Goal: Obtain resource: Download file/media

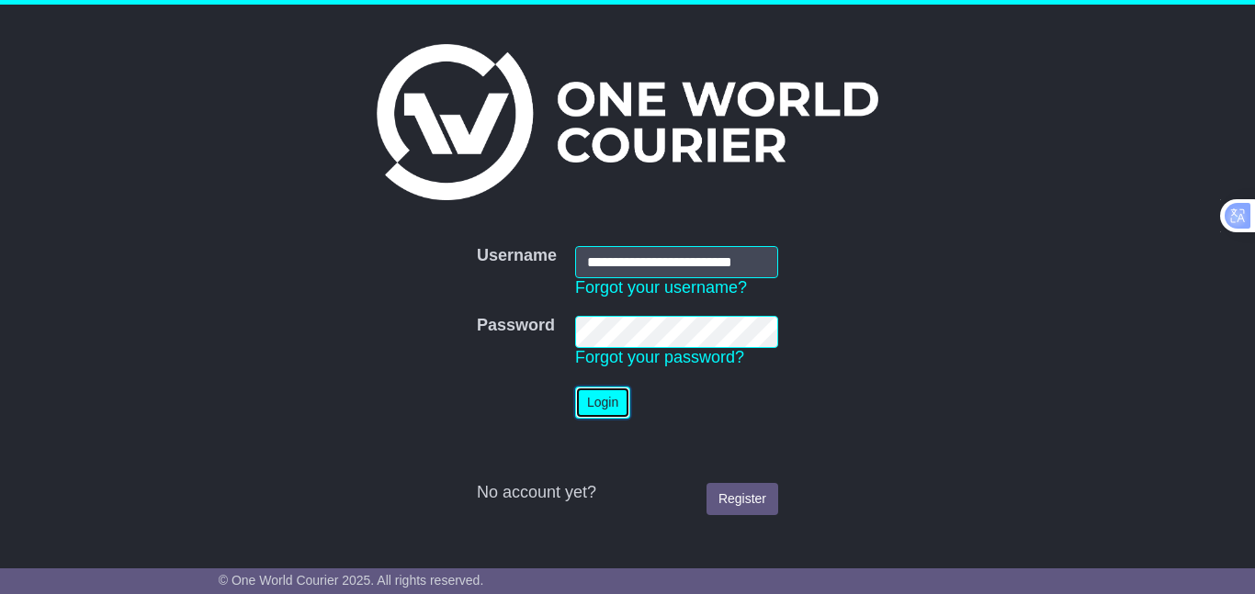
click at [587, 408] on button "Login" at bounding box center [602, 403] width 55 height 32
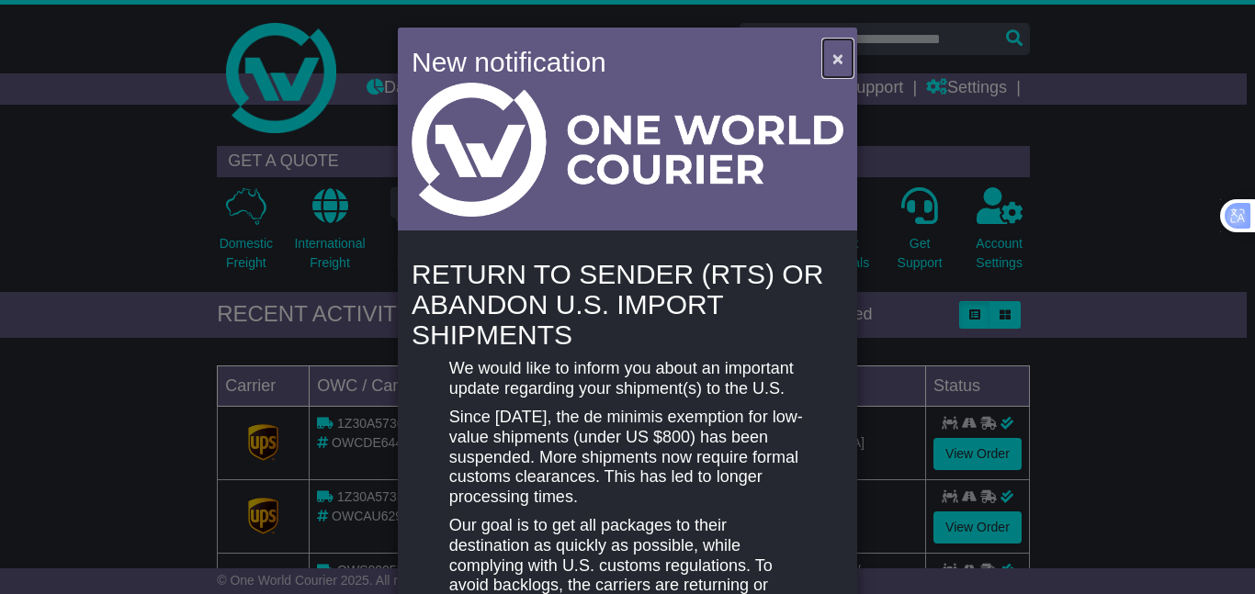
click at [832, 48] on span "×" at bounding box center [837, 58] width 11 height 21
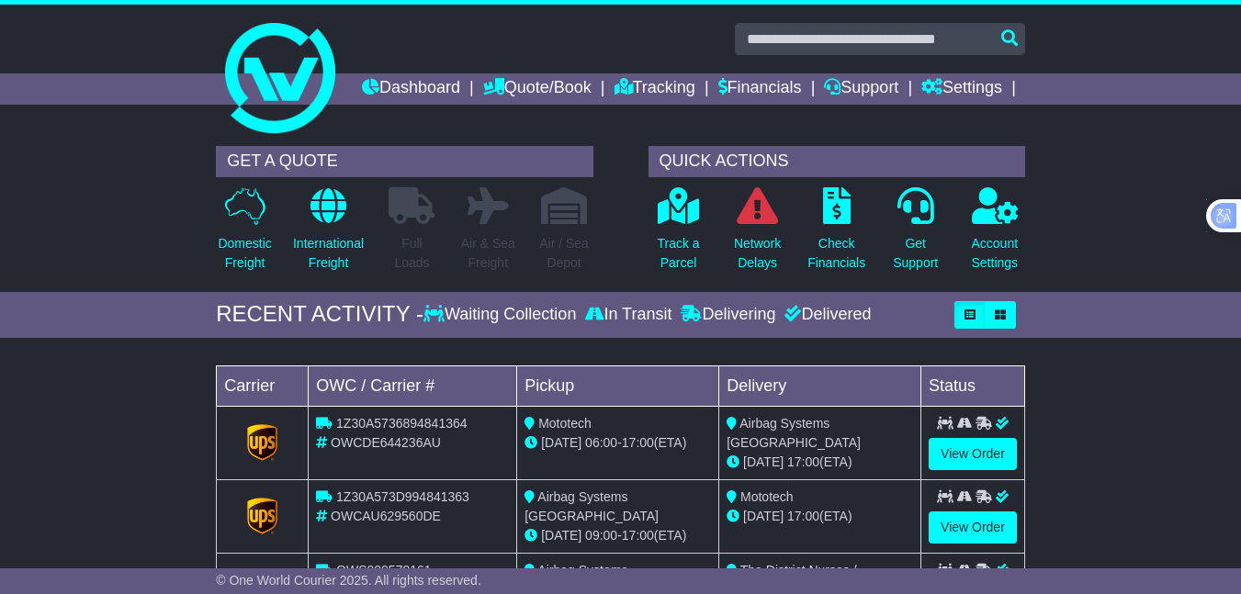
scroll to position [184, 0]
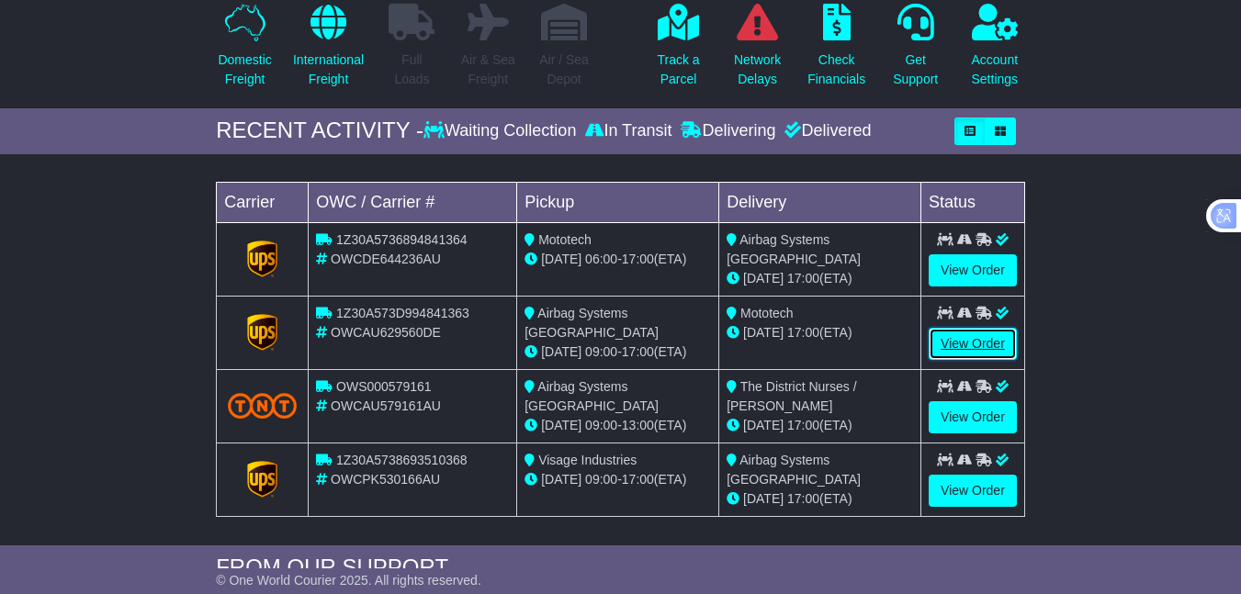
click at [968, 360] on link "View Order" at bounding box center [973, 344] width 88 height 32
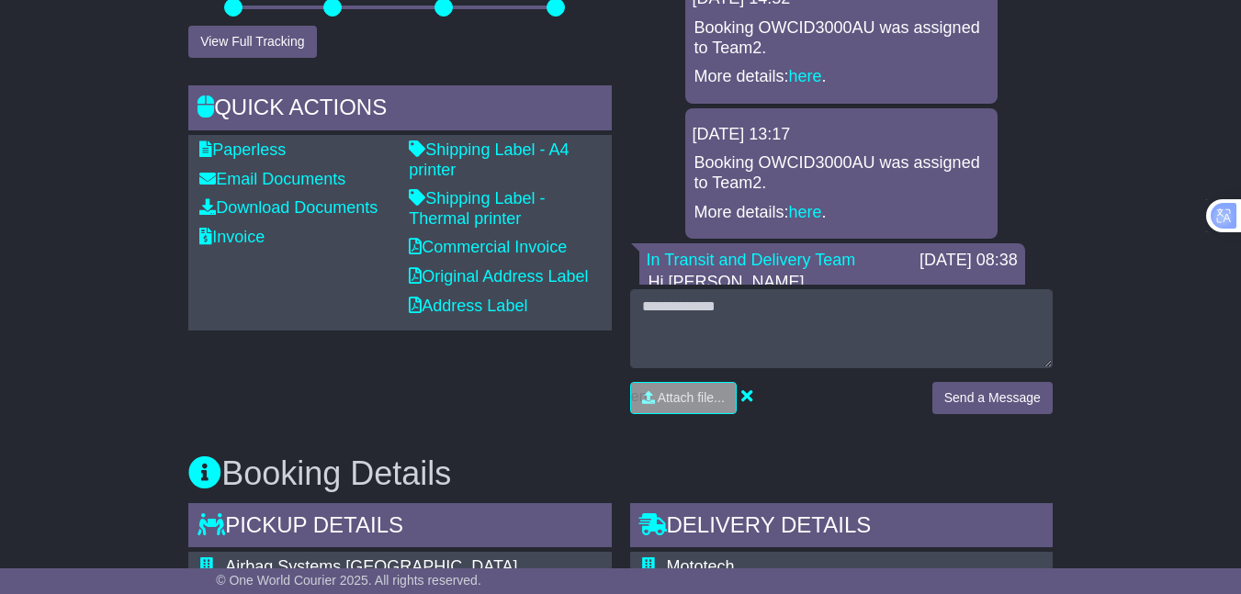
scroll to position [276, 0]
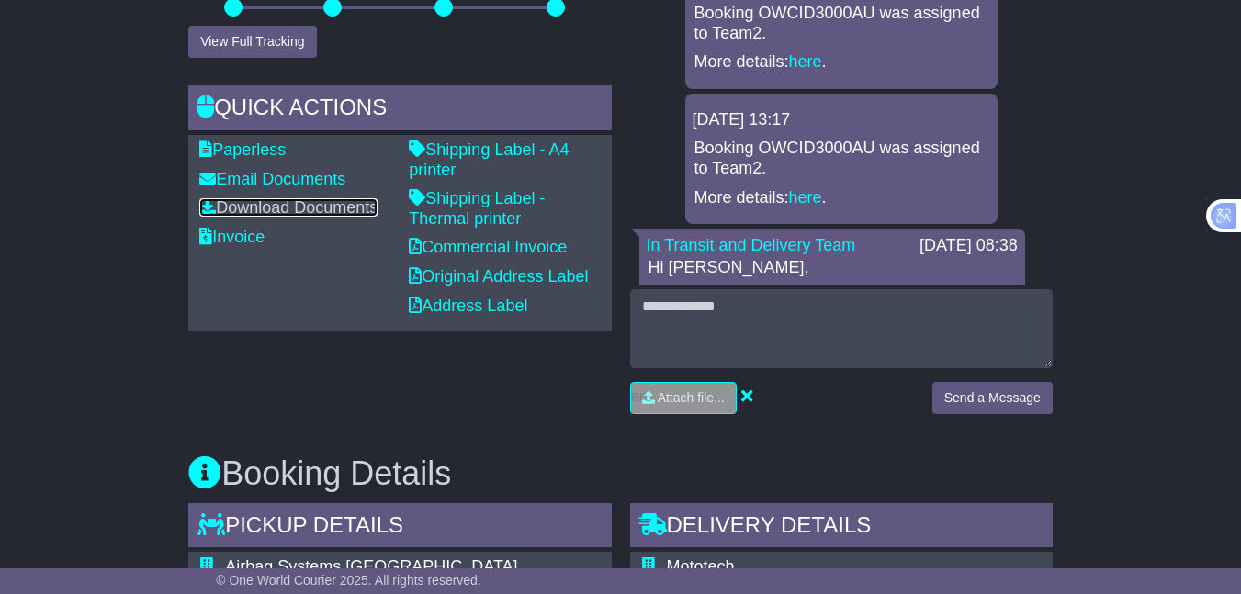
click at [256, 217] on link "Download Documents" at bounding box center [288, 207] width 178 height 18
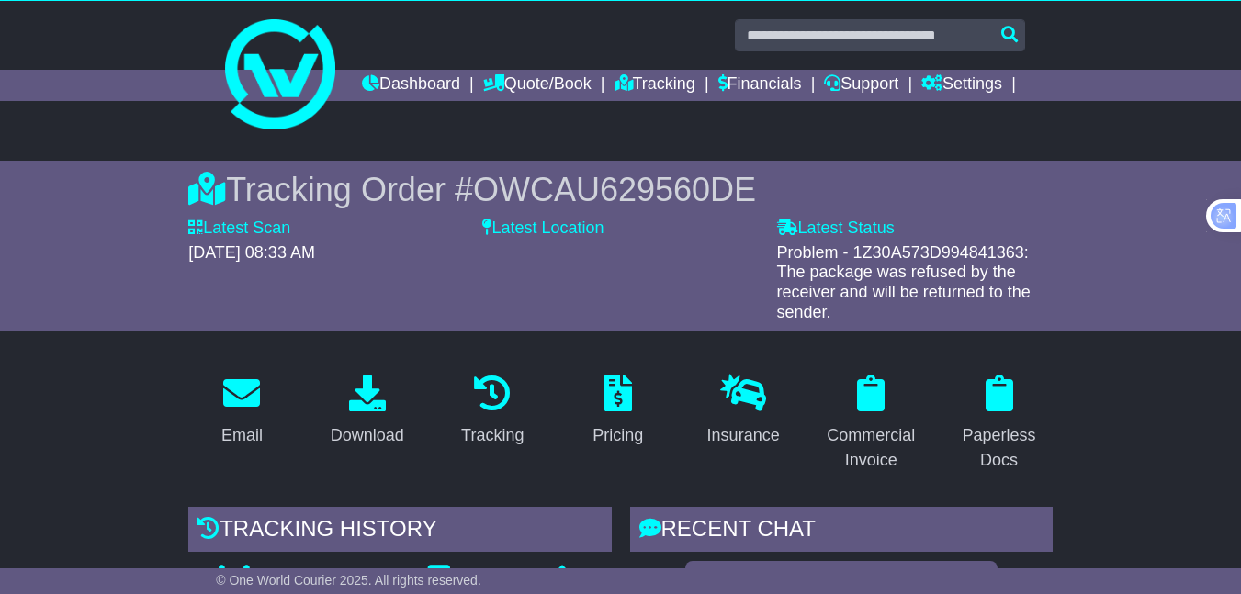
scroll to position [0, 0]
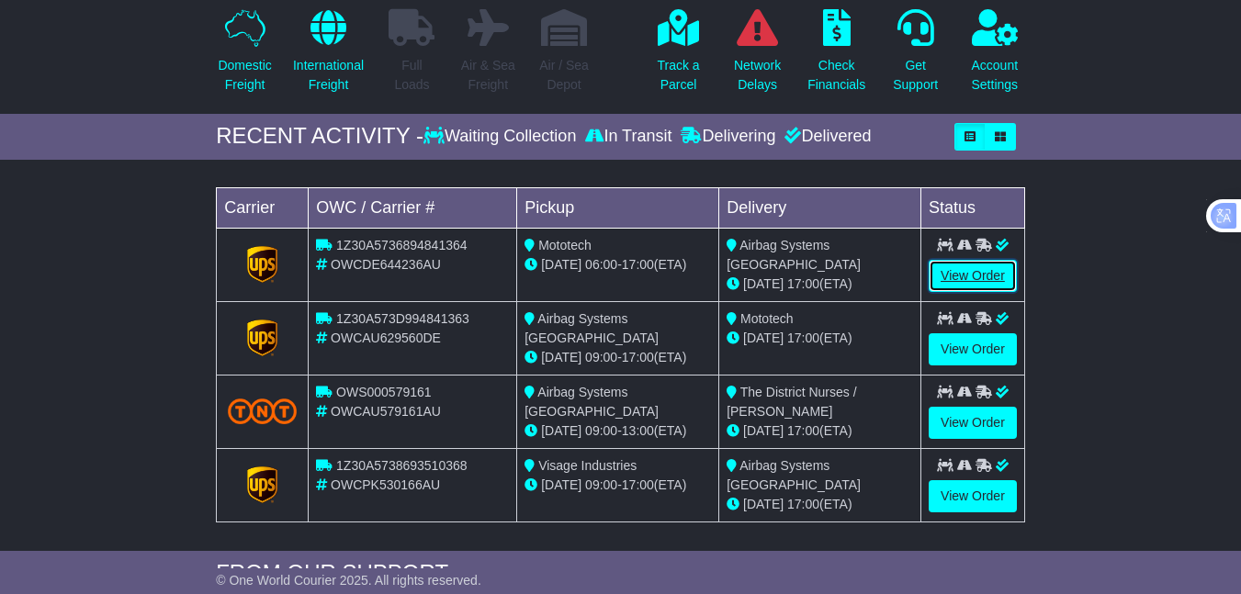
click at [965, 292] on link "View Order" at bounding box center [973, 276] width 88 height 32
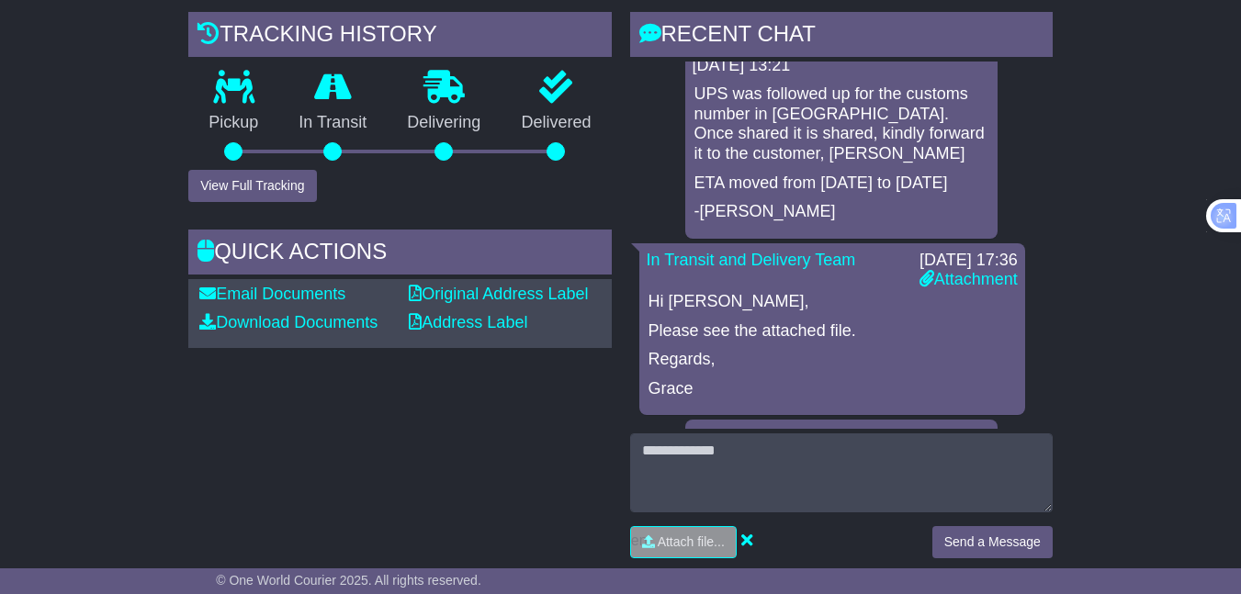
scroll to position [3175, 0]
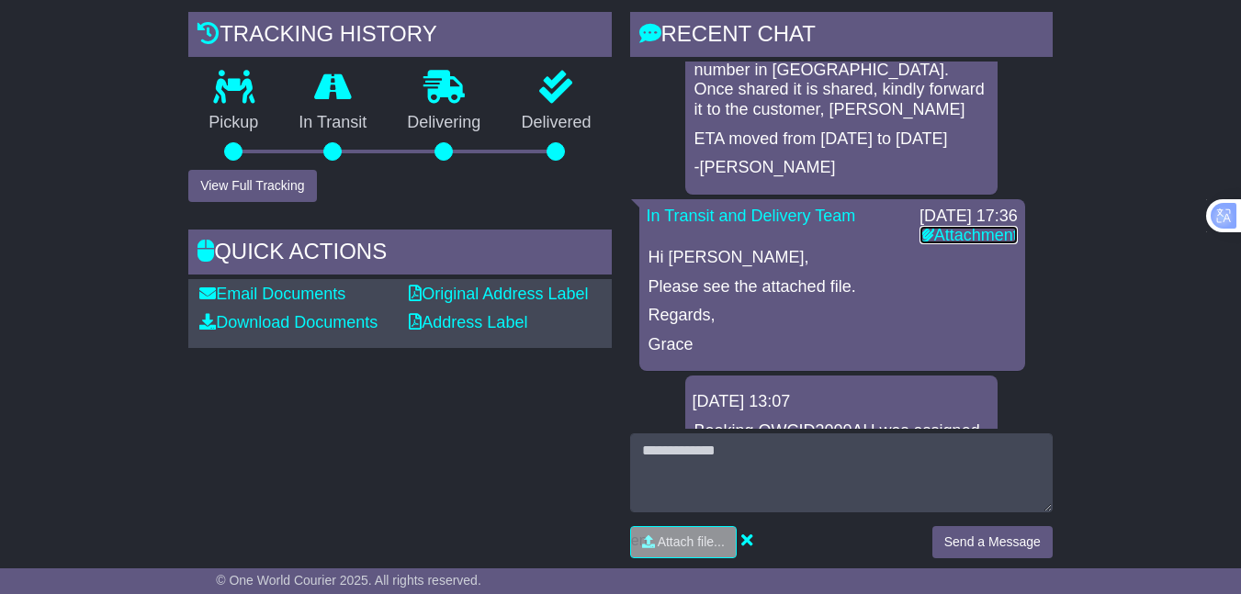
click at [971, 244] on link "Attachment" at bounding box center [968, 235] width 98 height 18
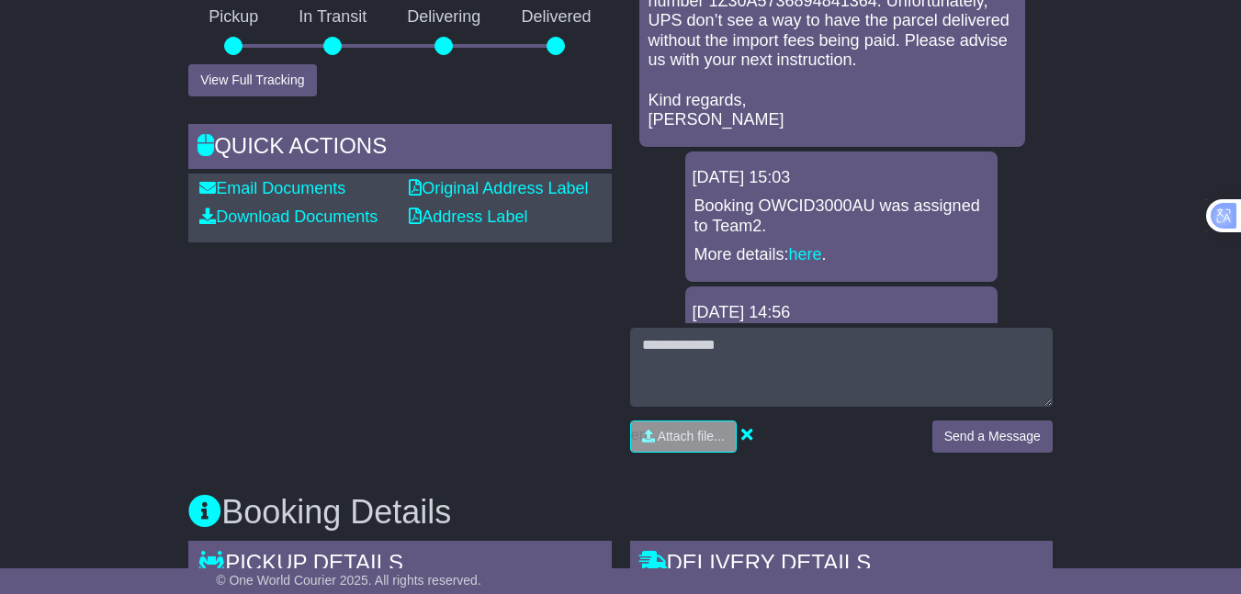
scroll to position [5359, 0]
